Goal: Information Seeking & Learning: Learn about a topic

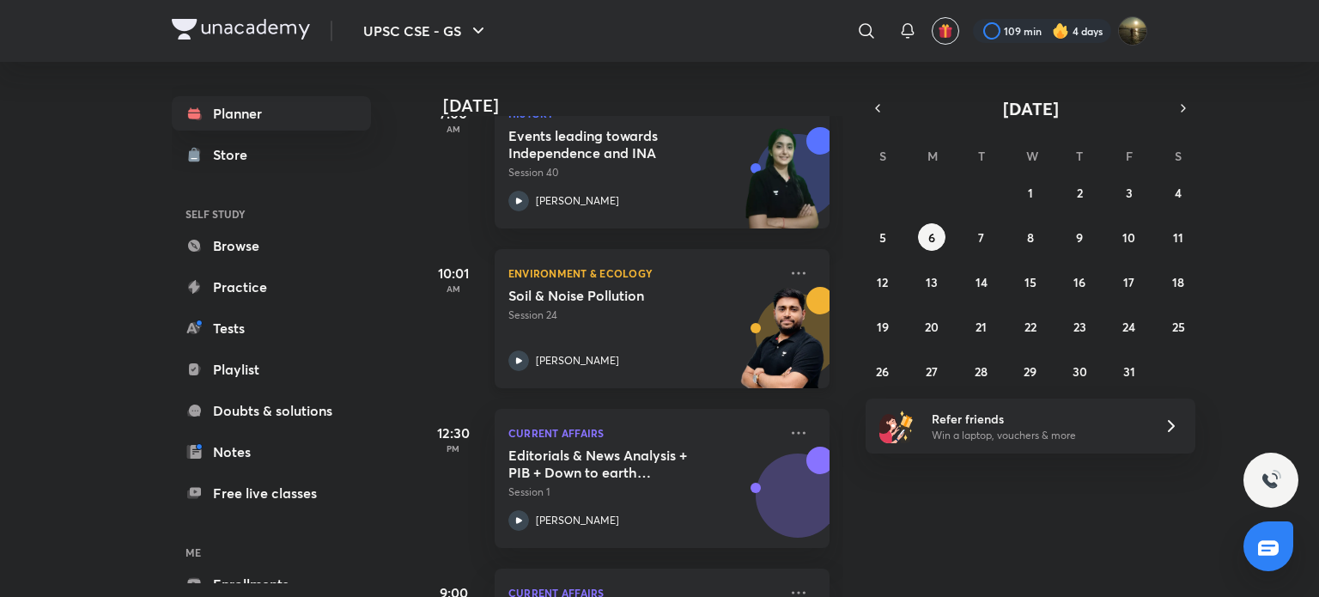
scroll to position [423, 0]
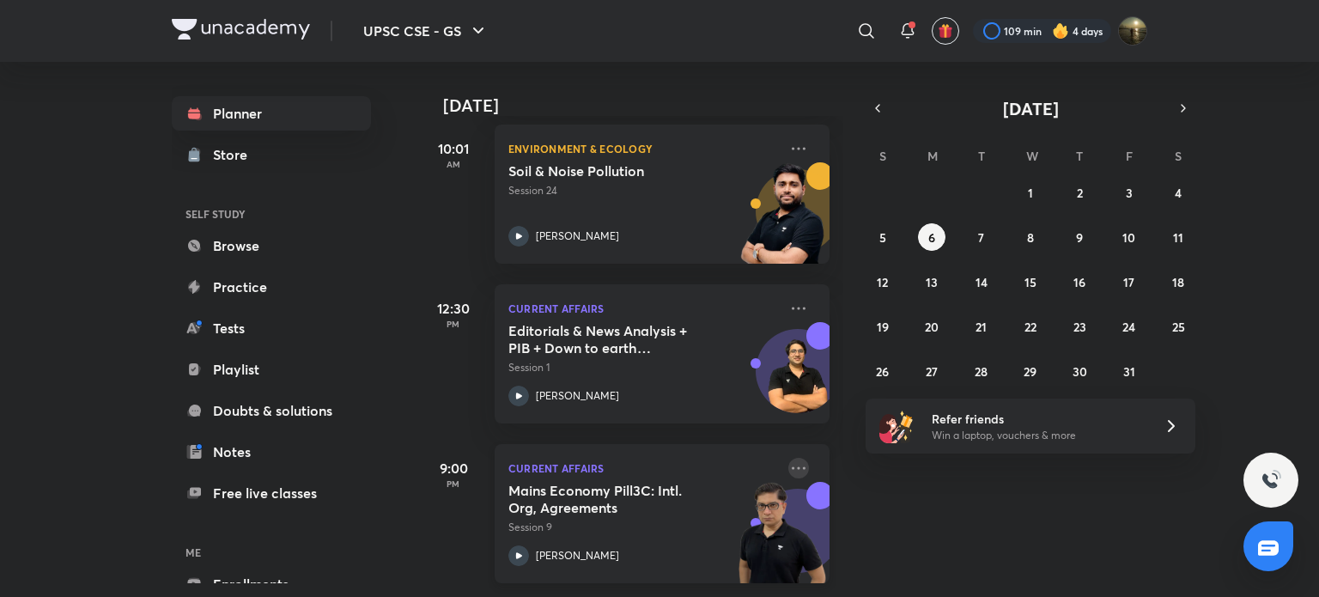
click at [788, 458] on icon at bounding box center [798, 468] width 21 height 21
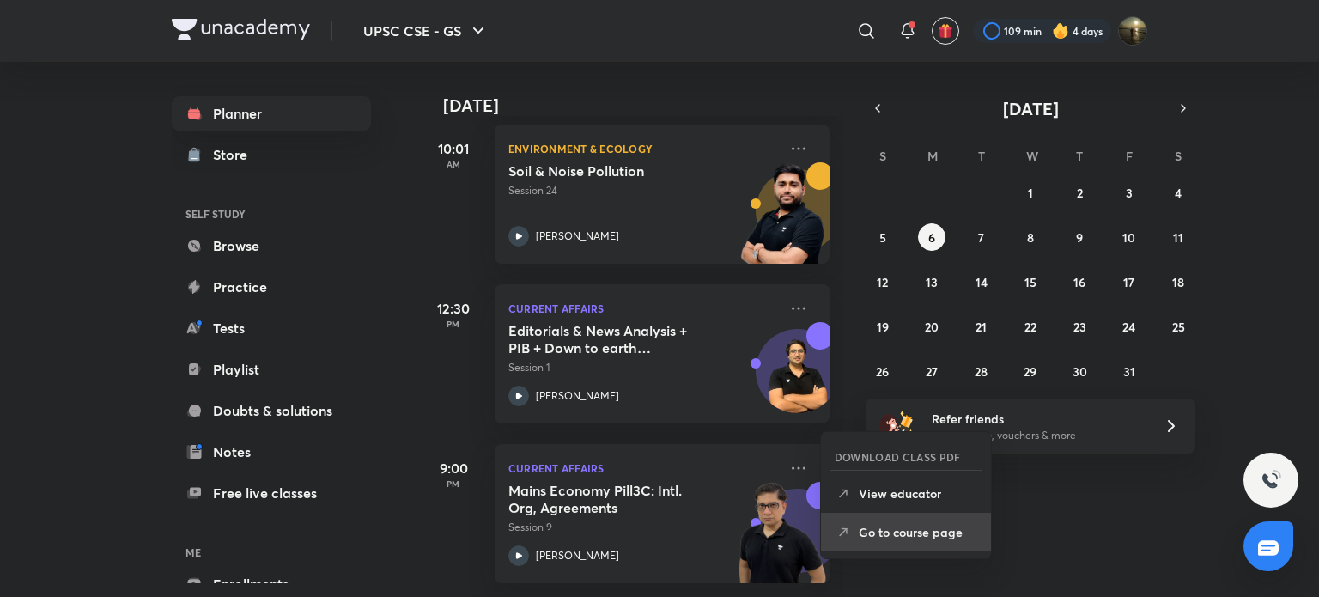
click at [891, 531] on p "Go to course page" at bounding box center [918, 532] width 119 height 18
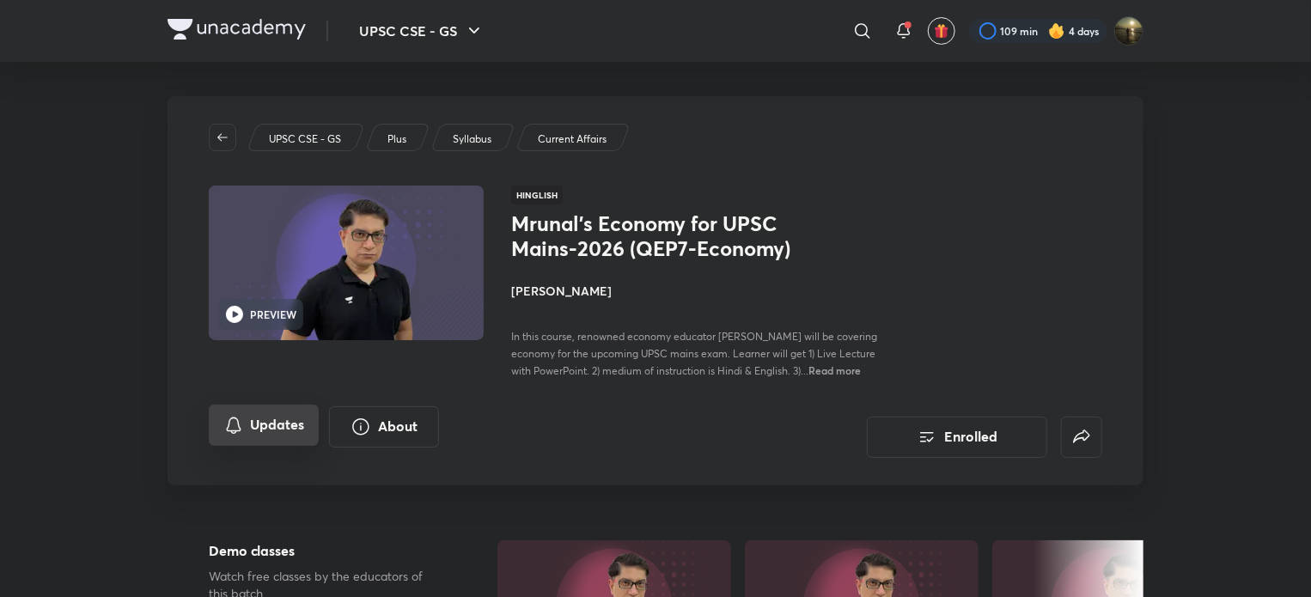
click at [307, 419] on button "Updates" at bounding box center [264, 425] width 110 height 41
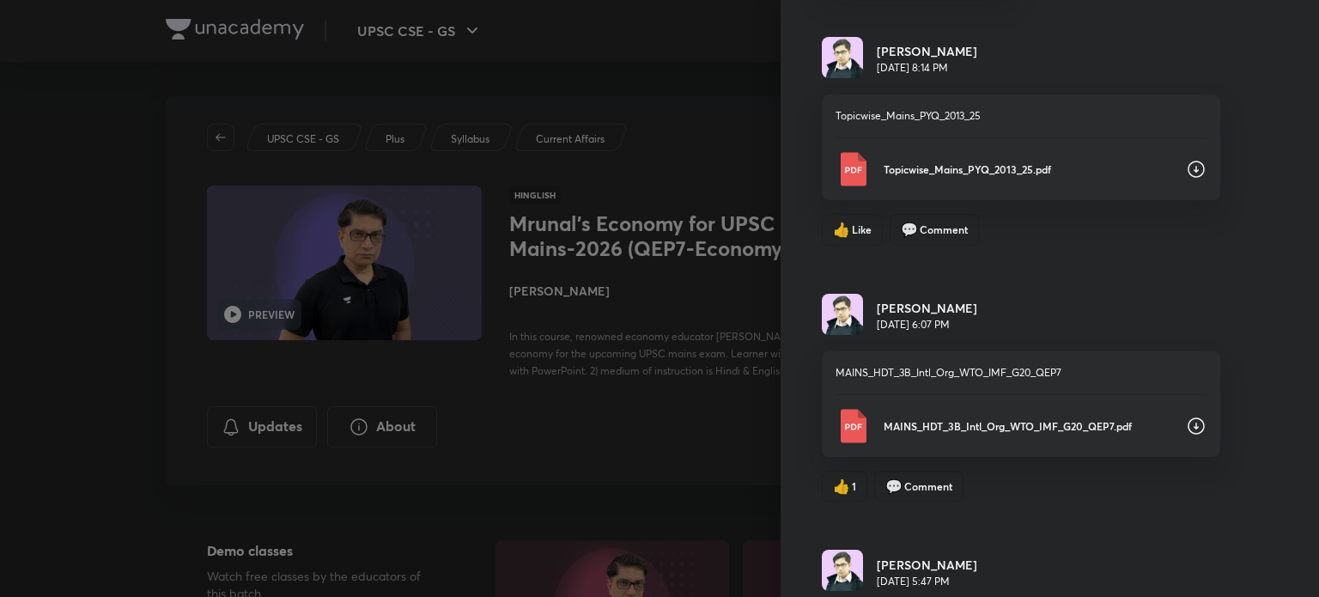
scroll to position [172, 0]
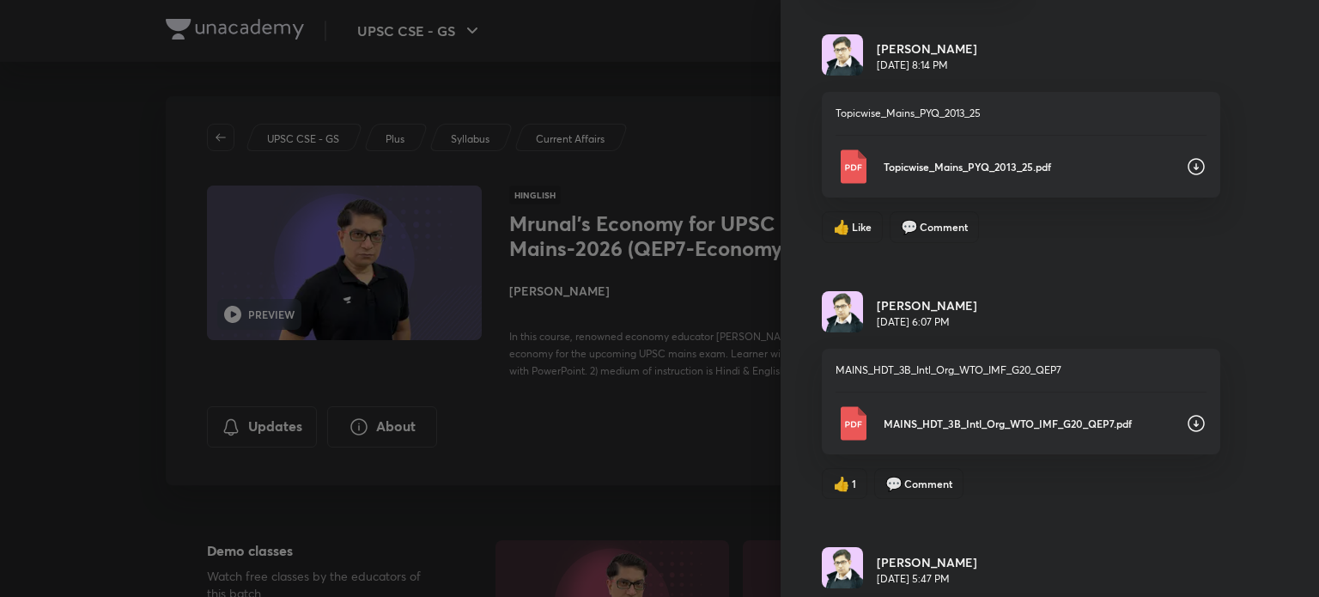
click at [1186, 161] on icon at bounding box center [1196, 166] width 21 height 21
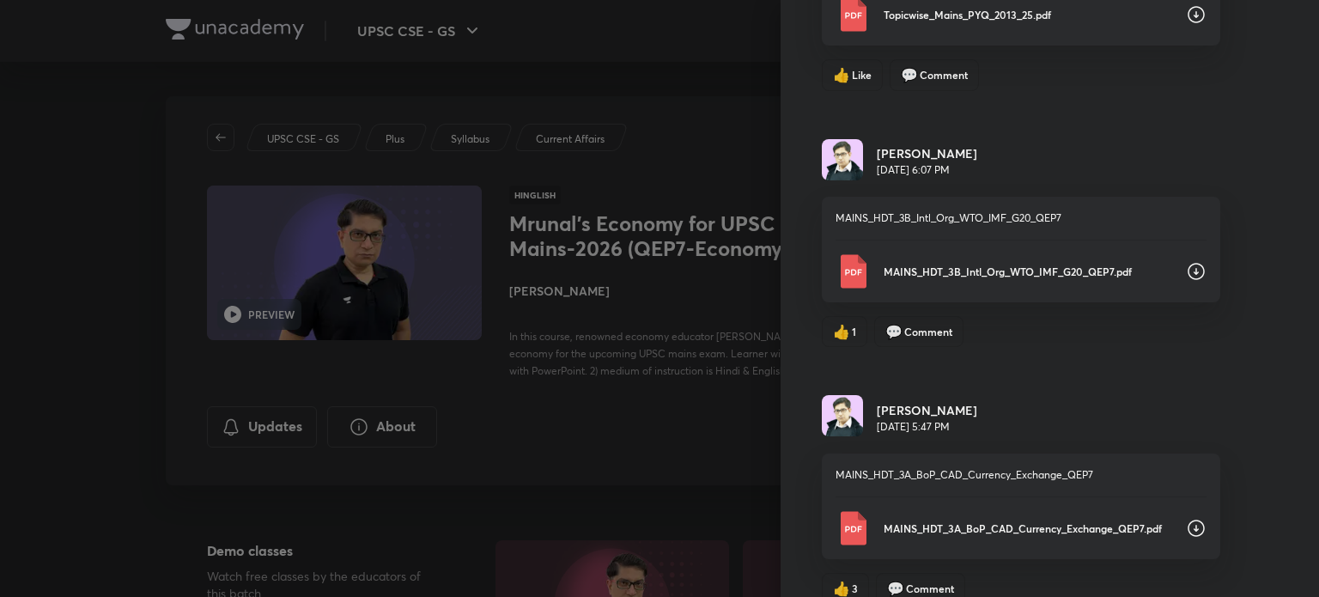
scroll to position [344, 0]
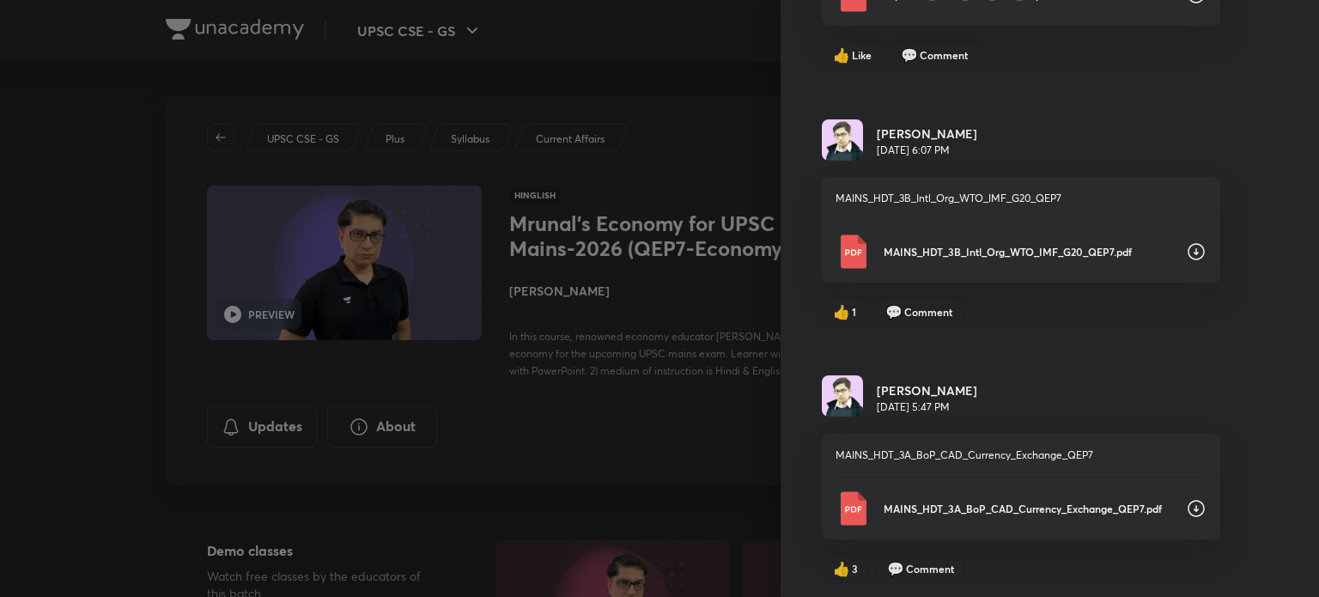
click at [1186, 253] on icon at bounding box center [1196, 251] width 21 height 21
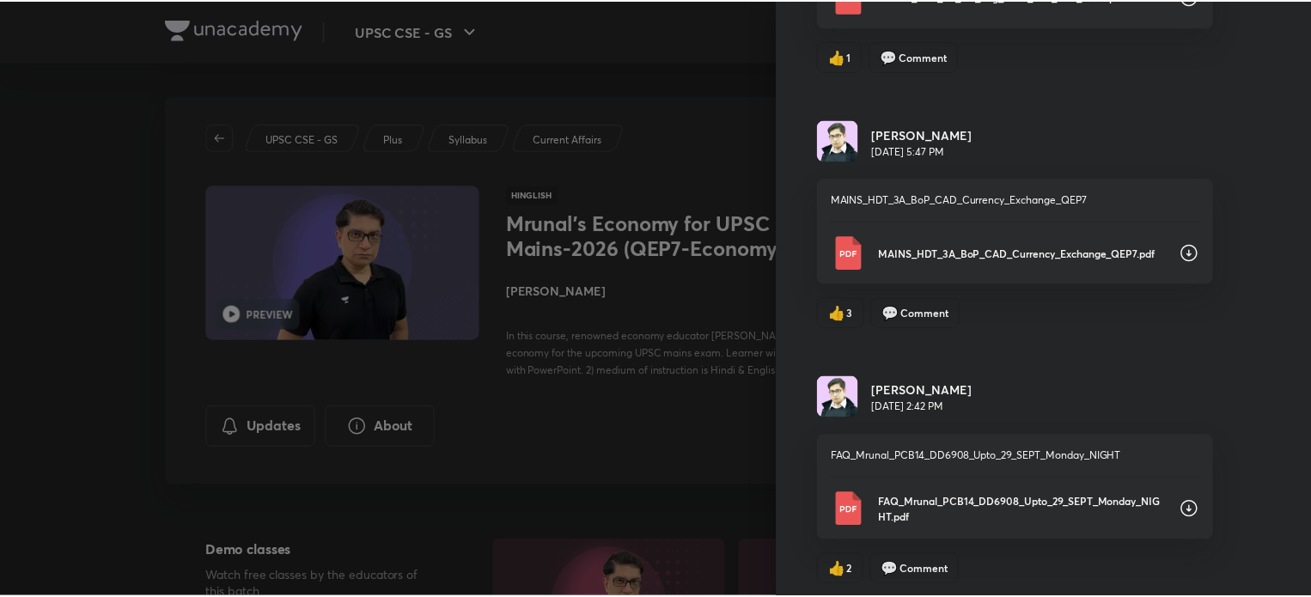
scroll to position [601, 0]
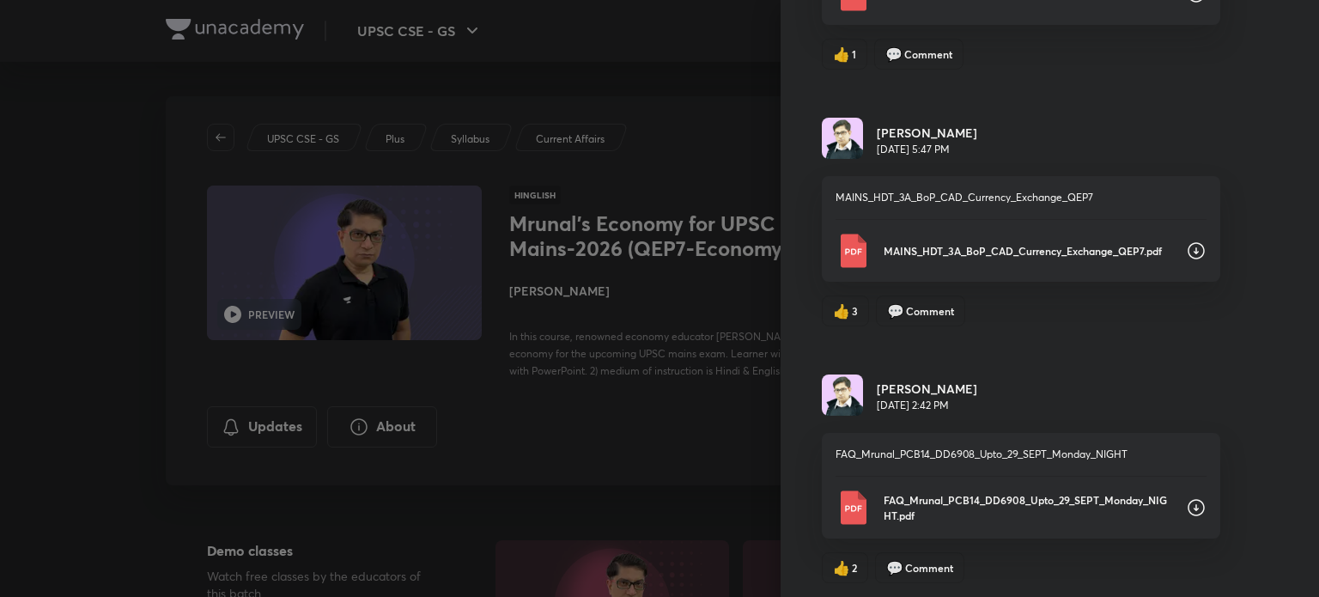
click at [663, 63] on div at bounding box center [659, 298] width 1319 height 597
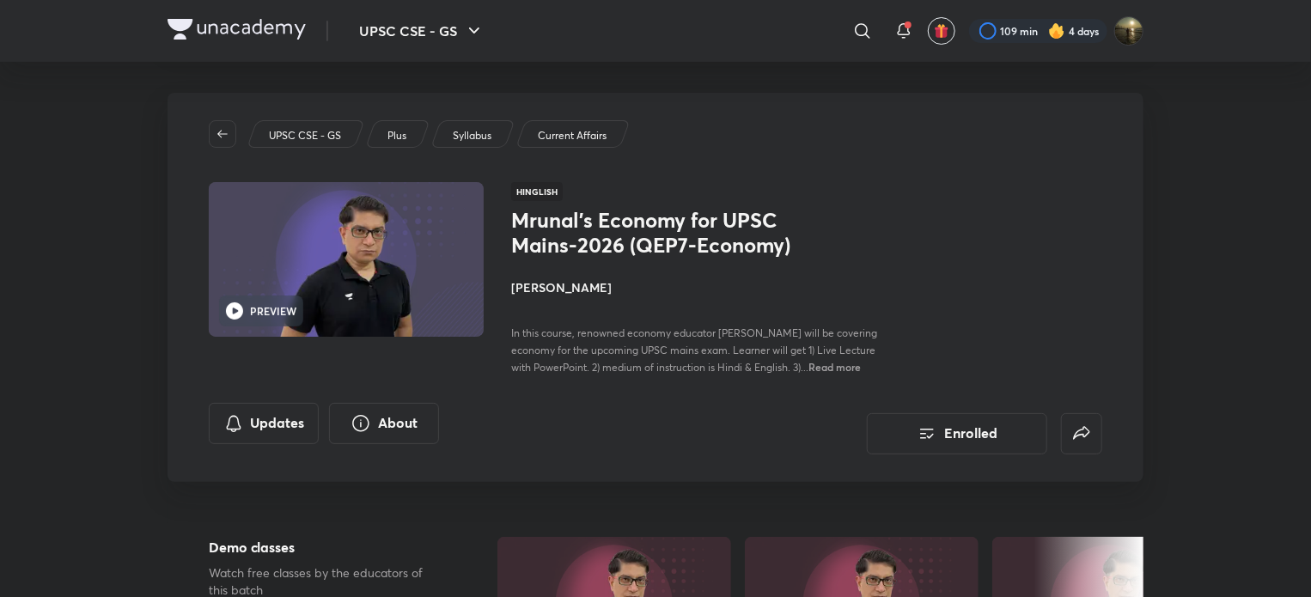
scroll to position [0, 0]
